Goal: Task Accomplishment & Management: Manage account settings

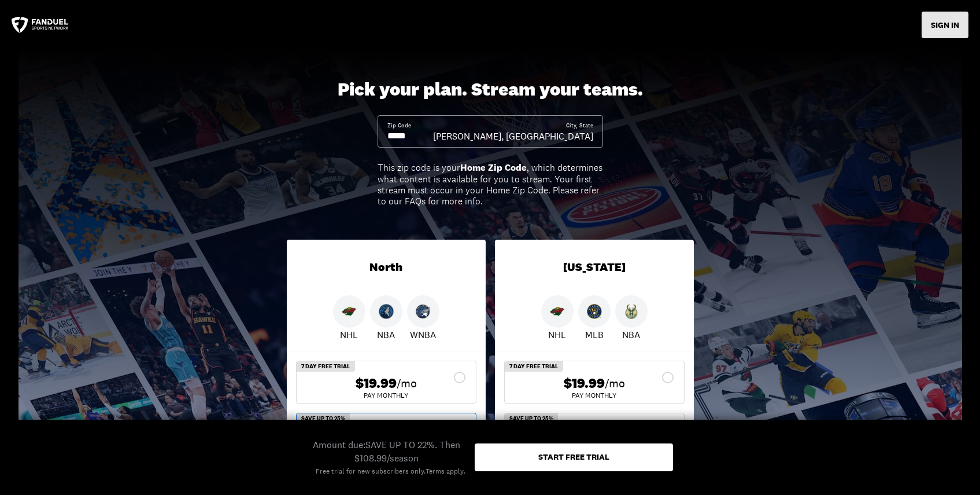
click at [951, 32] on button "SIGN IN" at bounding box center [945, 25] width 47 height 27
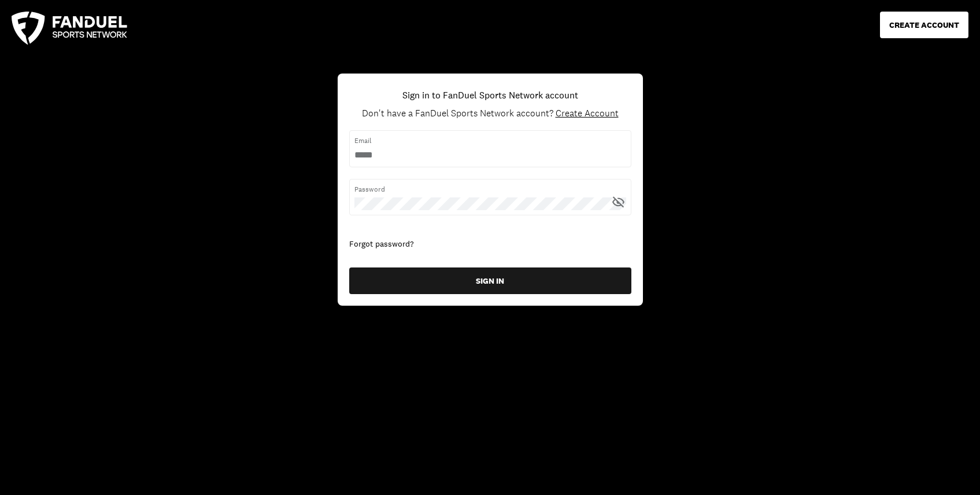
click at [374, 164] on div "Email" at bounding box center [490, 148] width 282 height 36
click at [381, 156] on input "username" at bounding box center [491, 155] width 272 height 13
type input "*"
type input "**********"
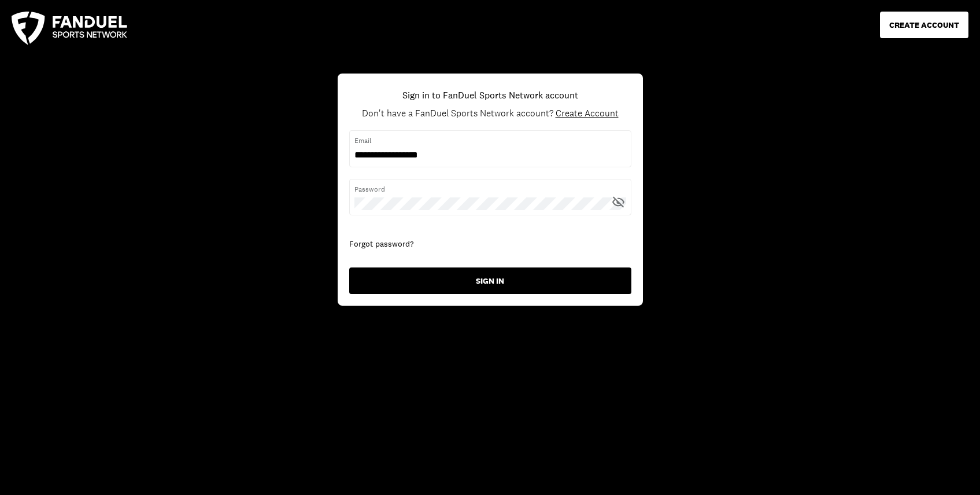
click at [448, 278] on button "SIGN IN" at bounding box center [490, 280] width 282 height 27
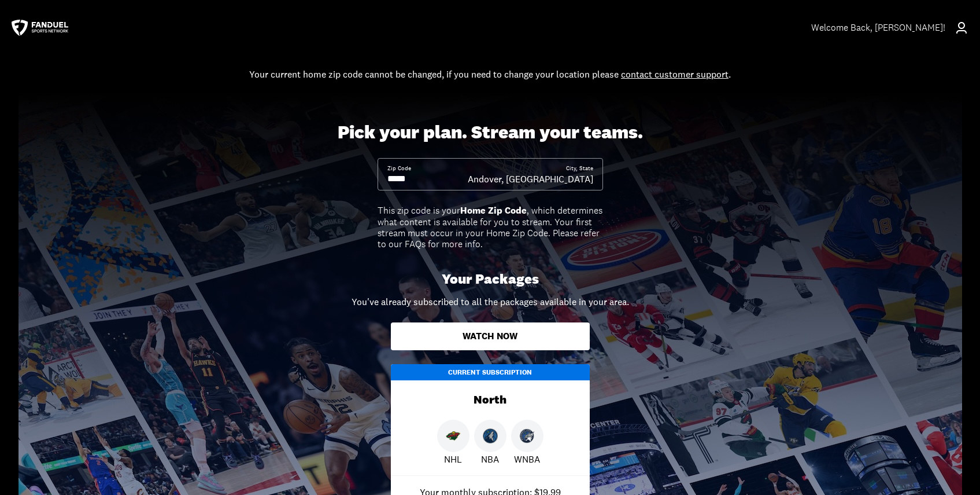
scroll to position [8, 0]
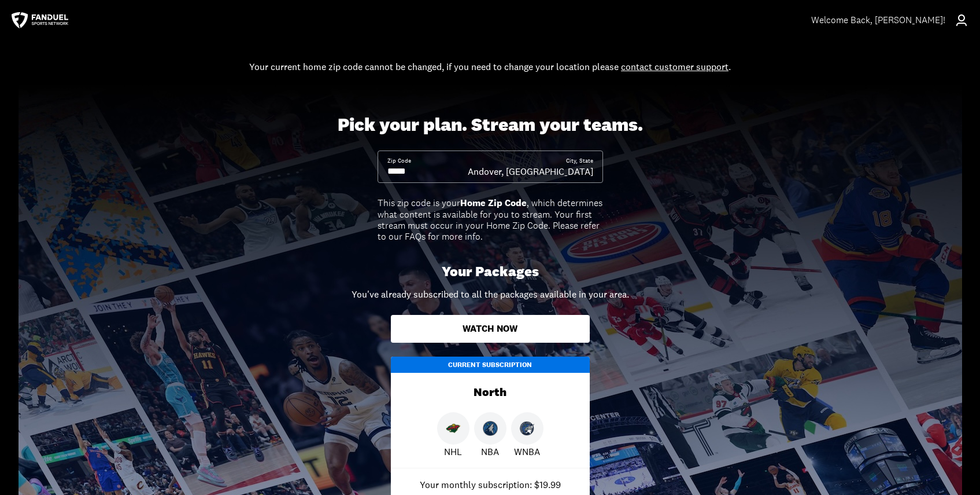
click at [510, 334] on button "Watch Now" at bounding box center [490, 329] width 199 height 28
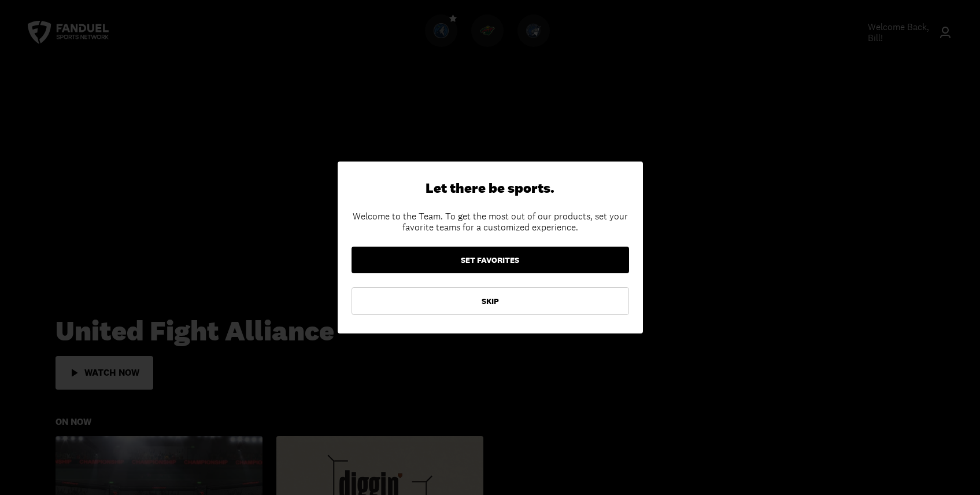
click at [511, 261] on button "SET FAVORITES" at bounding box center [491, 259] width 278 height 27
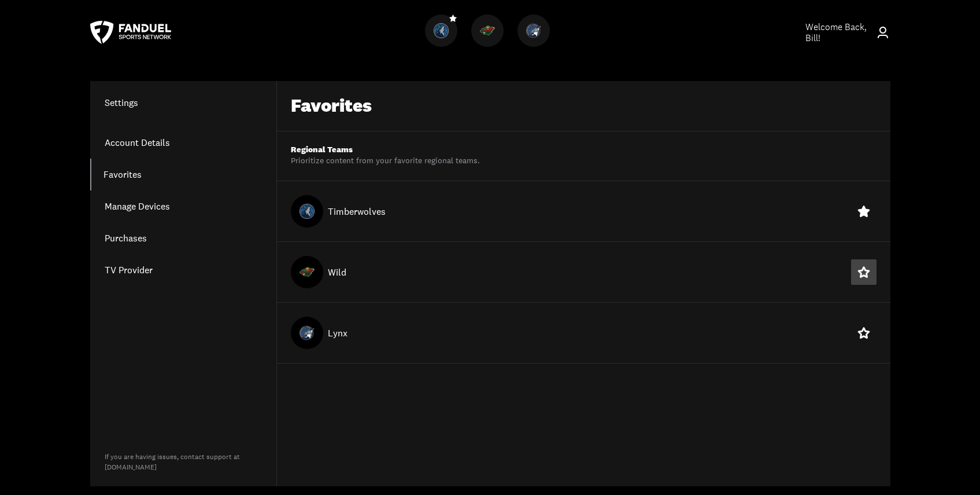
click at [866, 274] on icon at bounding box center [864, 271] width 12 height 11
click at [120, 207] on link "Manage Devices" at bounding box center [183, 206] width 186 height 32
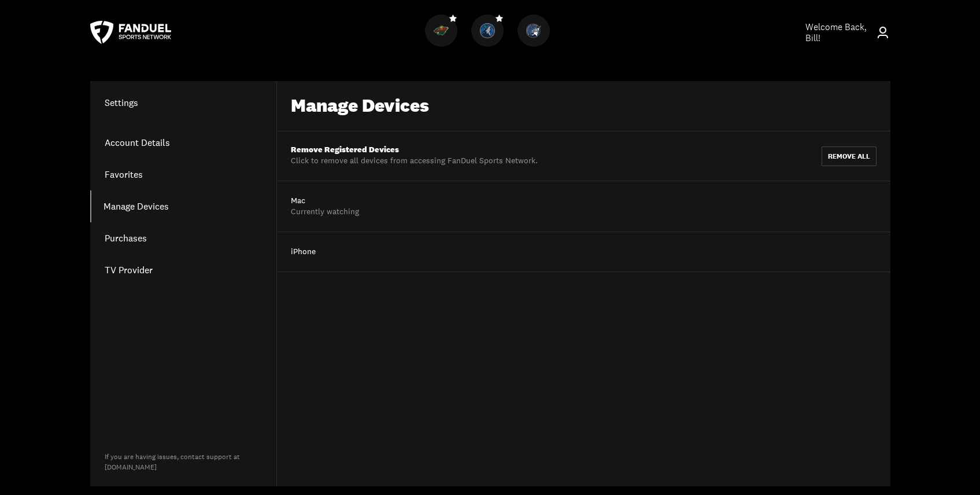
click at [128, 243] on link "Purchases" at bounding box center [183, 238] width 186 height 32
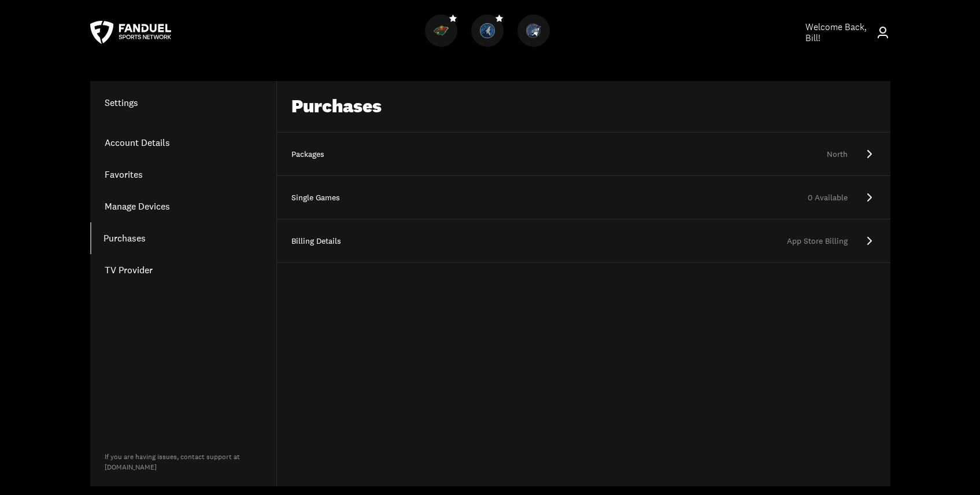
click at [130, 204] on link "Manage Devices" at bounding box center [183, 206] width 186 height 32
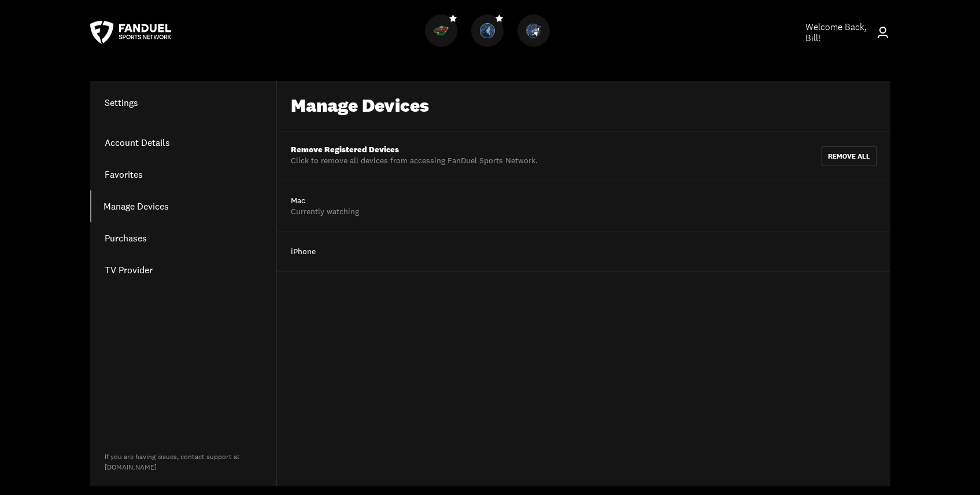
click at [294, 213] on div "Currently watching" at bounding box center [325, 212] width 68 height 12
click at [314, 242] on div "iPhone" at bounding box center [584, 251] width 614 height 39
click at [314, 243] on div "iPhone" at bounding box center [584, 251] width 614 height 39
click at [313, 245] on div "iPhone" at bounding box center [584, 251] width 614 height 39
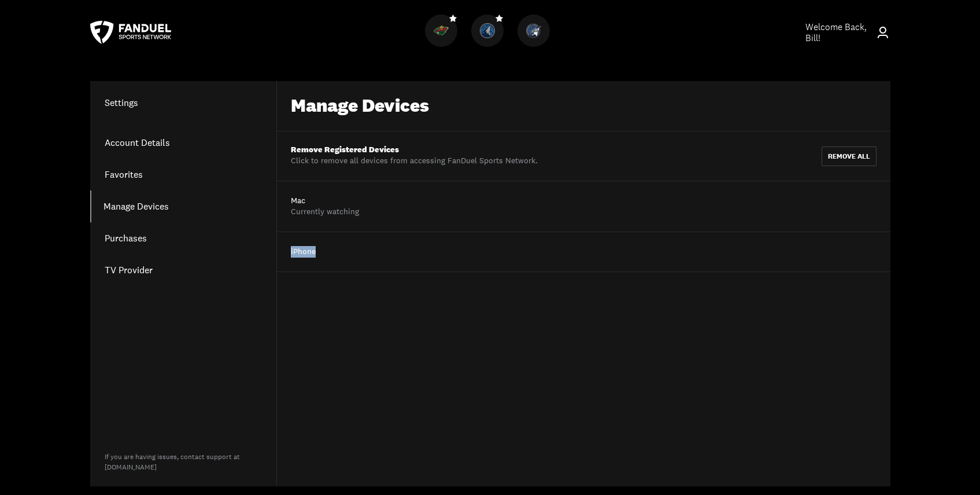
click at [205, 242] on link "Purchases" at bounding box center [183, 238] width 186 height 32
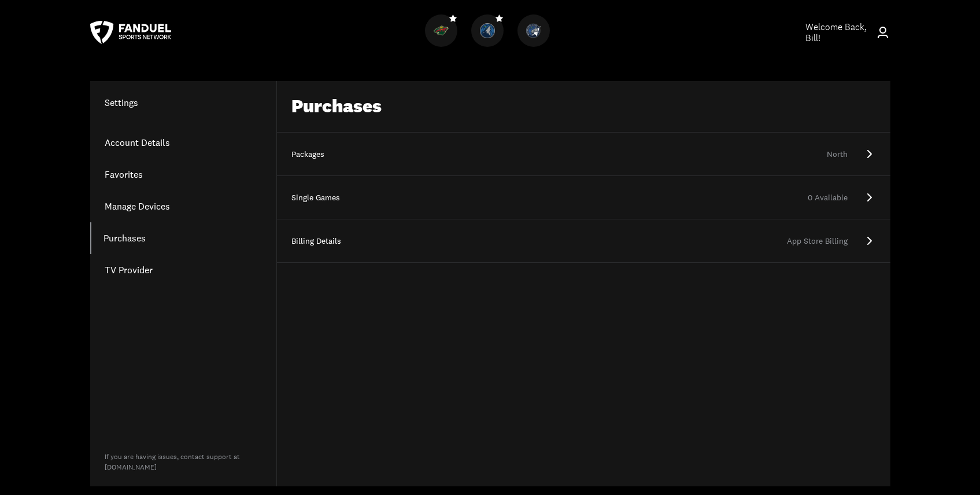
click at [150, 125] on div "Settings Account Details Favorites Manage Devices Purchases TV Provider" at bounding box center [183, 190] width 186 height 190
click at [145, 137] on link "Account Details" at bounding box center [183, 143] width 186 height 32
